Goal: Information Seeking & Learning: Check status

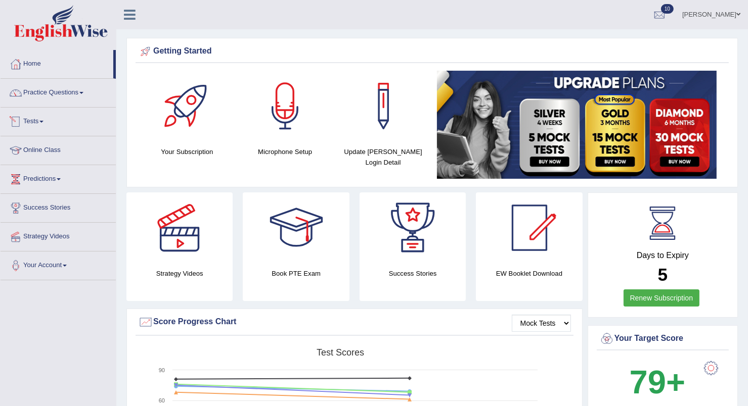
click at [40, 116] on link "Tests" at bounding box center [58, 120] width 115 height 25
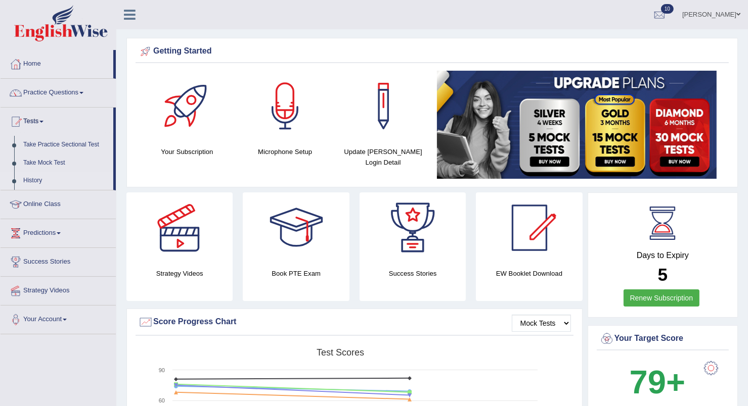
click at [34, 177] on link "History" at bounding box center [66, 181] width 95 height 18
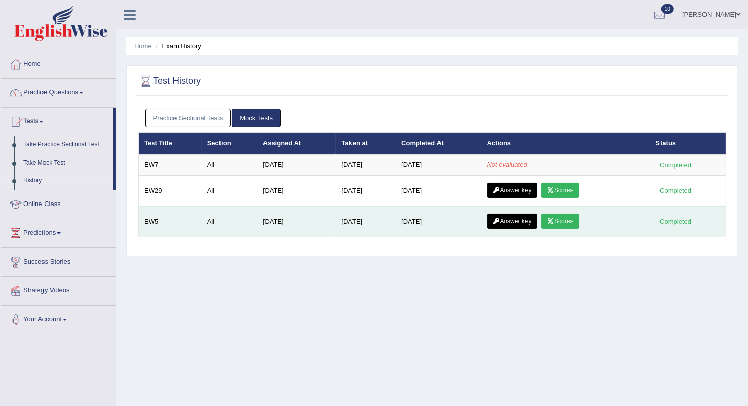
click at [450, 228] on td "[DATE]" at bounding box center [437, 221] width 85 height 31
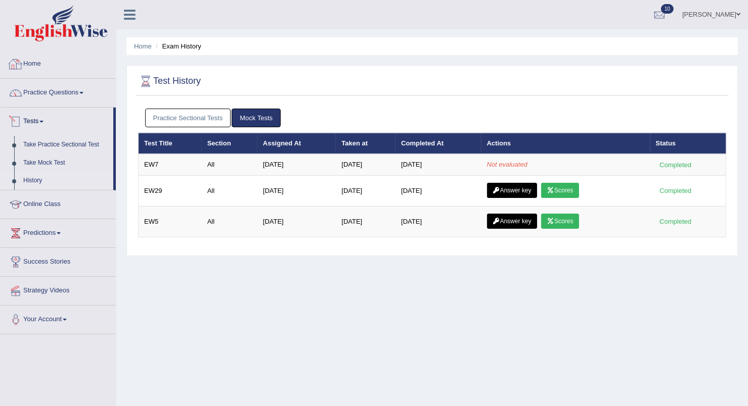
click at [13, 15] on span at bounding box center [60, 23] width 109 height 36
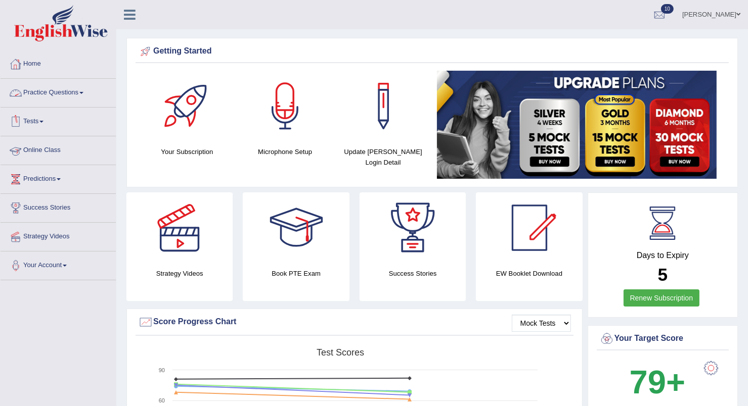
click at [44, 115] on link "Tests" at bounding box center [58, 120] width 115 height 25
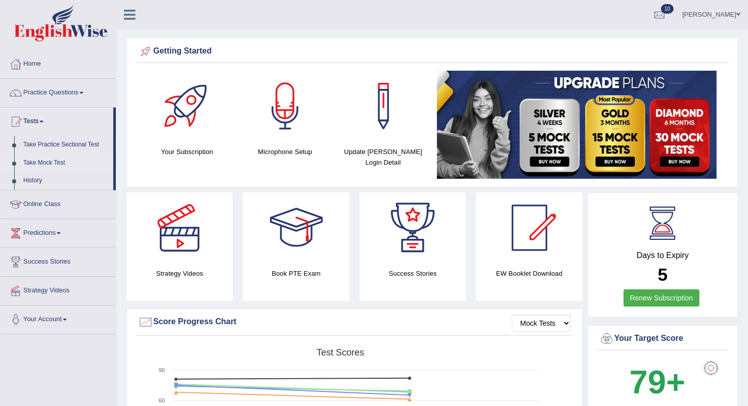
click at [43, 161] on link "Take Mock Test" at bounding box center [66, 163] width 95 height 18
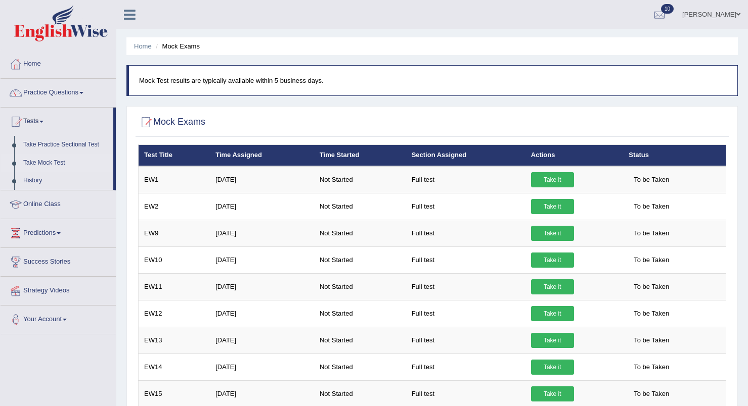
click at [43, 161] on link "Take Mock Test" at bounding box center [66, 163] width 95 height 18
click at [35, 178] on link "History" at bounding box center [66, 181] width 95 height 18
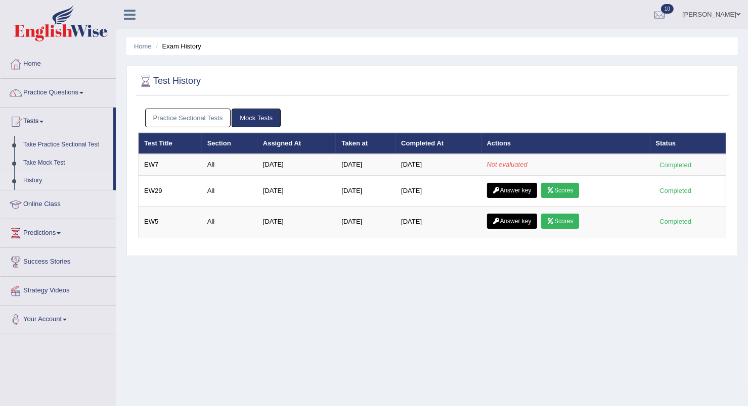
click at [253, 113] on link "Mock Tests" at bounding box center [255, 118] width 49 height 19
click at [254, 119] on link "Mock Tests" at bounding box center [255, 118] width 49 height 19
click at [291, 274] on div "Home Exam History Test History Practice Sectional Tests Mock Tests Test Title S…" at bounding box center [431, 252] width 631 height 505
